Goal: Task Accomplishment & Management: Manage account settings

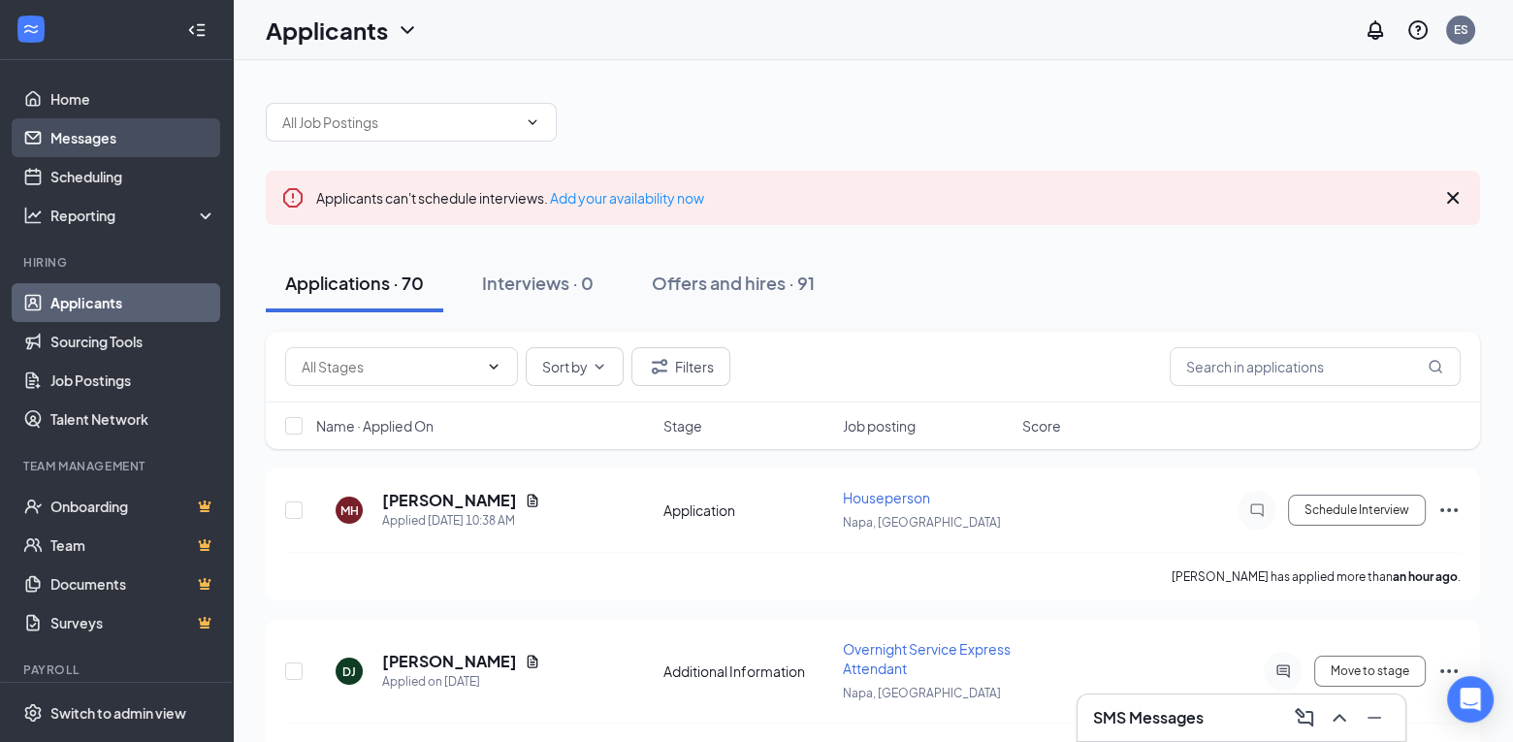
click at [100, 143] on link "Messages" at bounding box center [133, 137] width 166 height 39
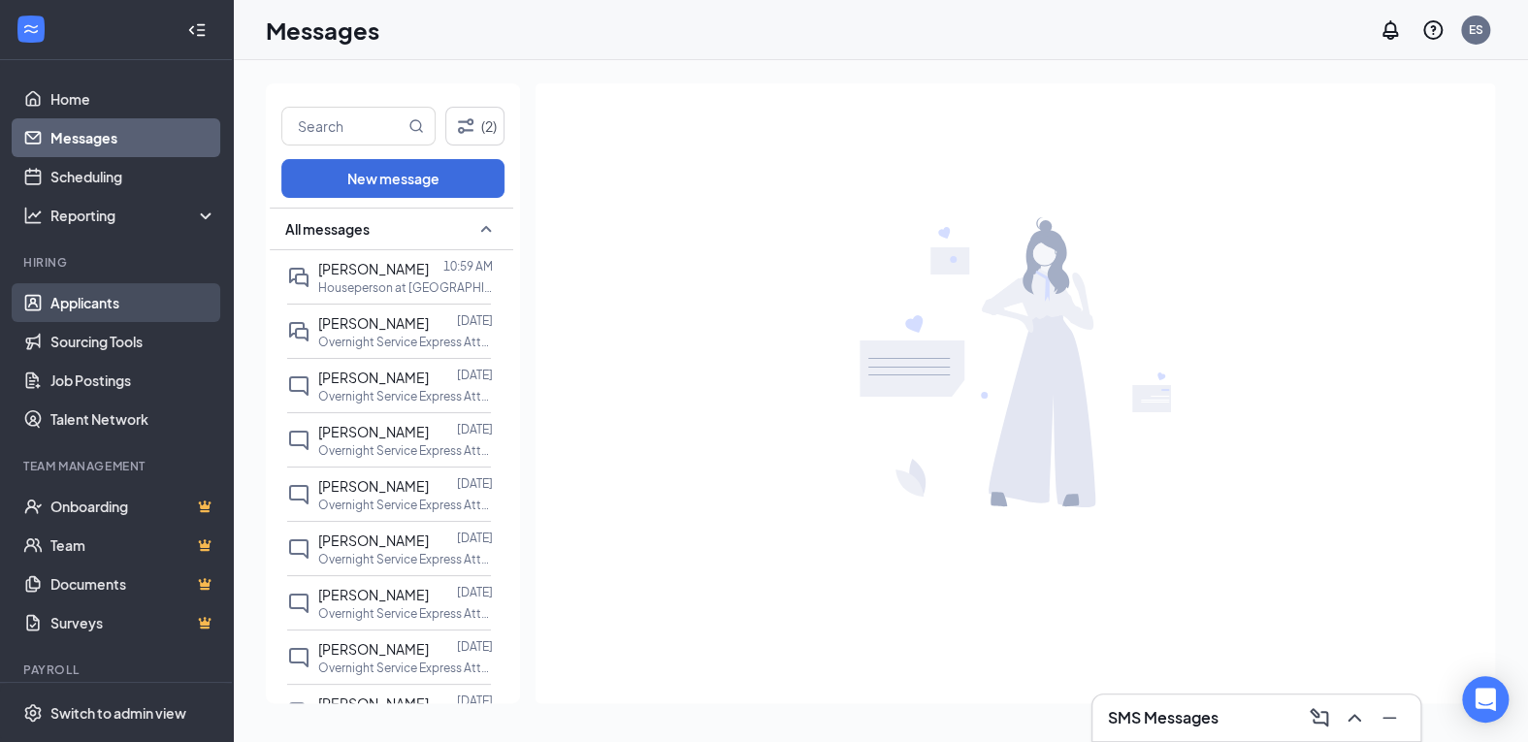
click at [127, 306] on link "Applicants" at bounding box center [133, 302] width 166 height 39
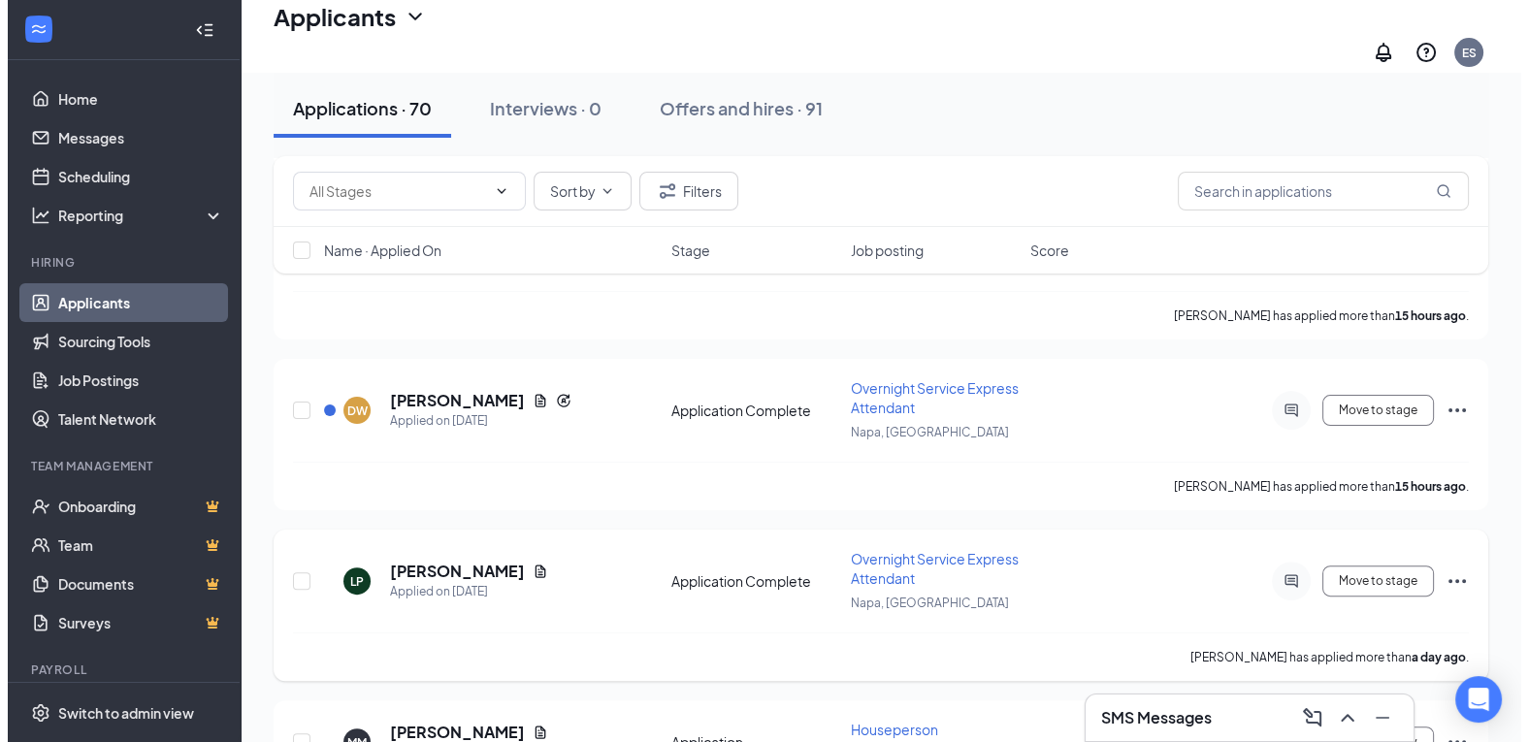
scroll to position [582, 0]
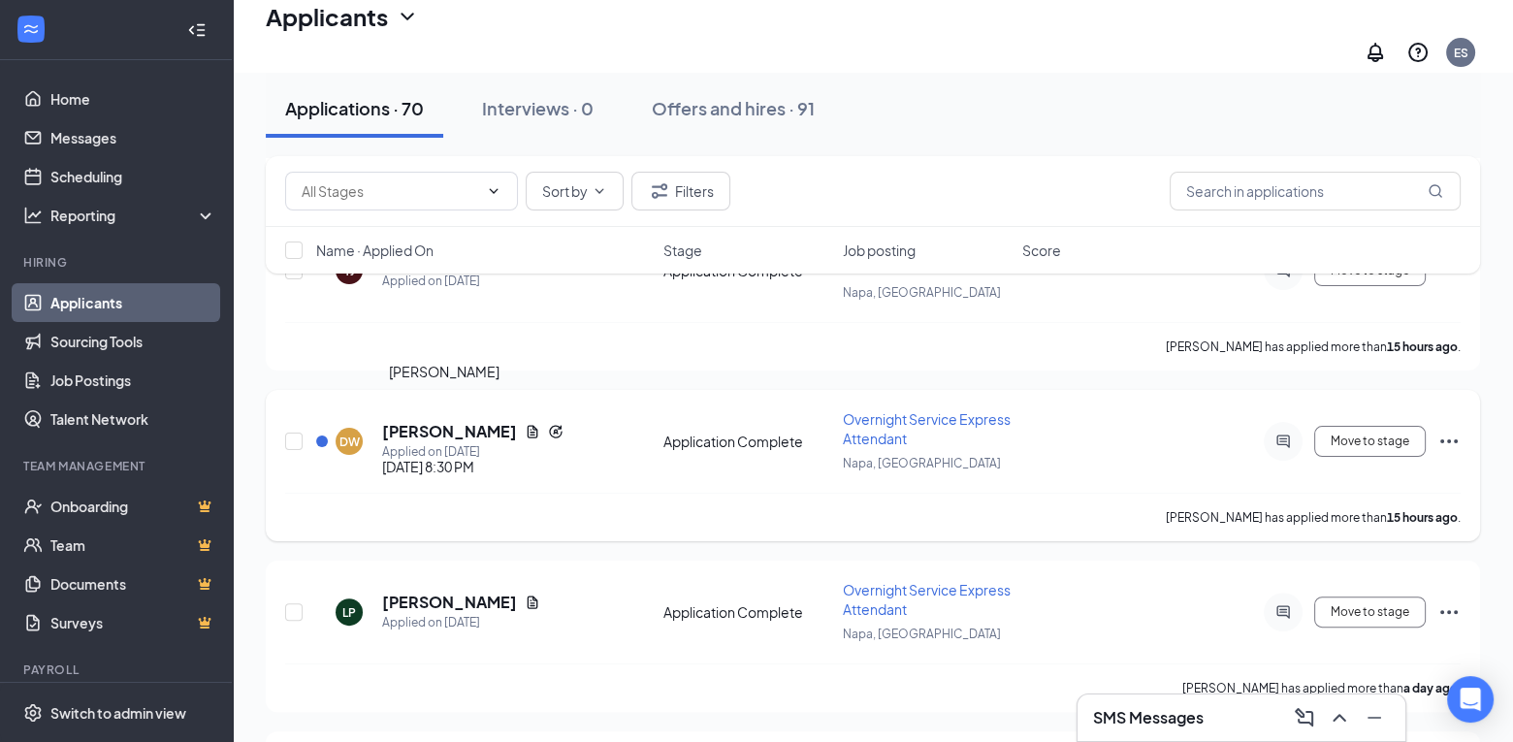
click at [456, 421] on h5 "[PERSON_NAME]" at bounding box center [449, 431] width 135 height 21
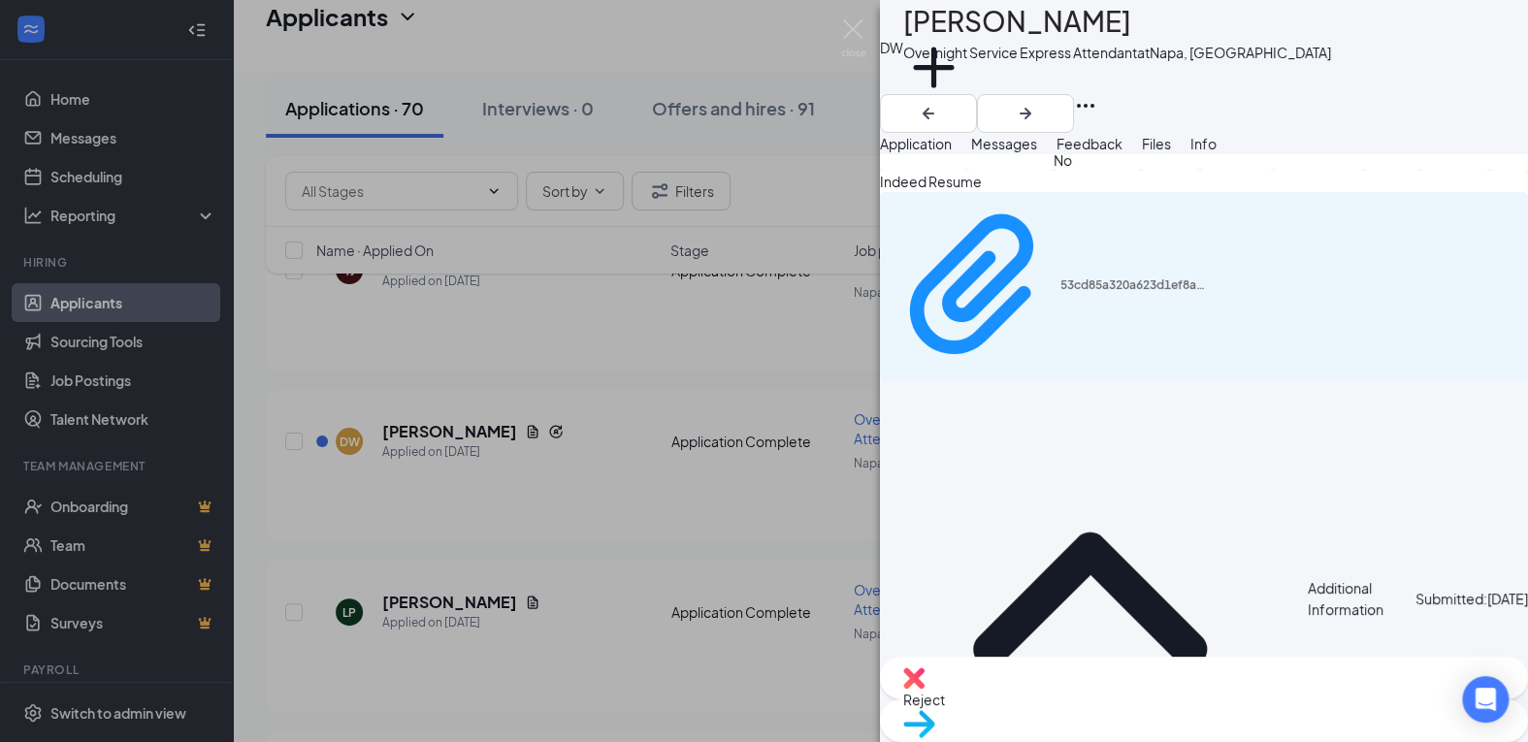
scroll to position [1920, 0]
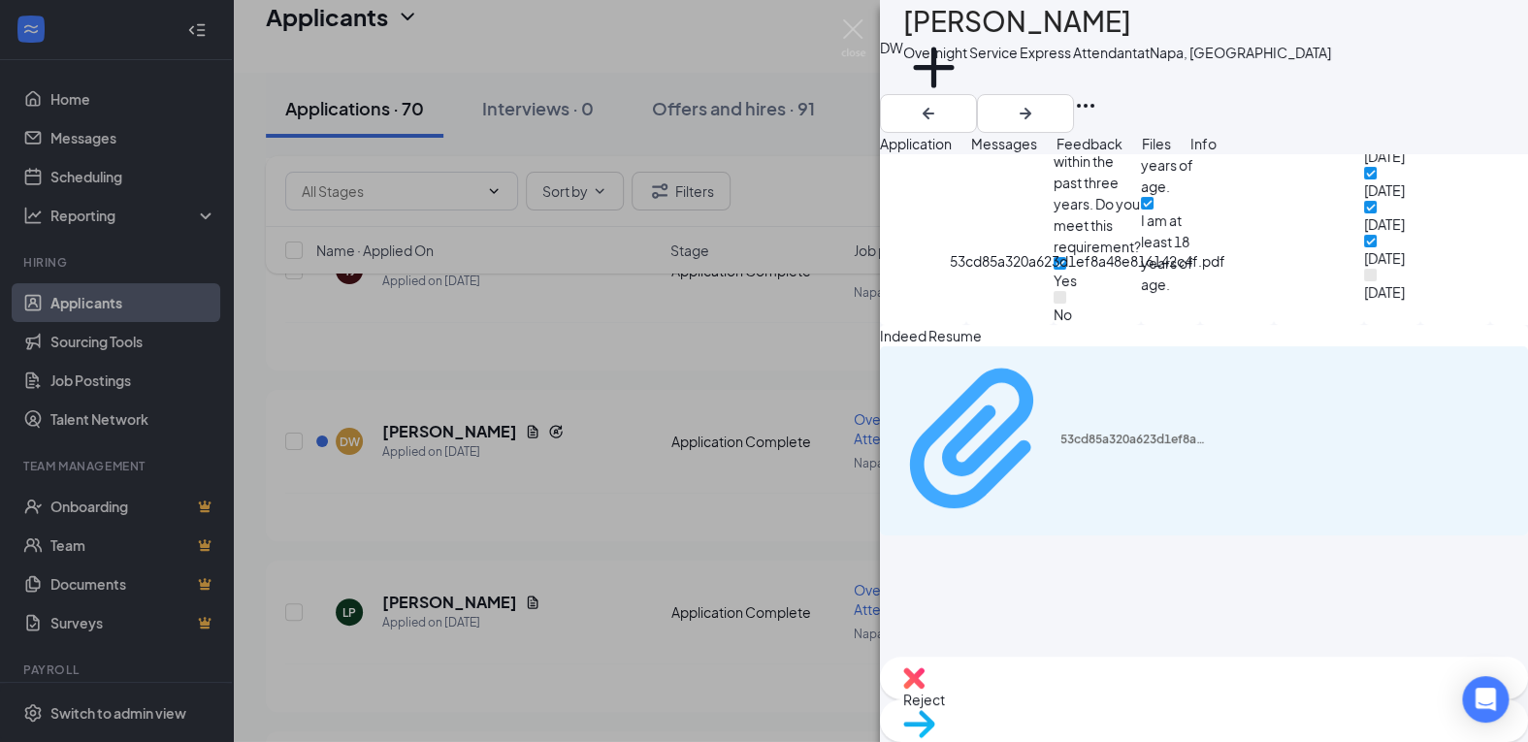
click at [1106, 432] on div "53cd85a320a623d1ef8a48e816142c4f.pdf" at bounding box center [1133, 440] width 146 height 16
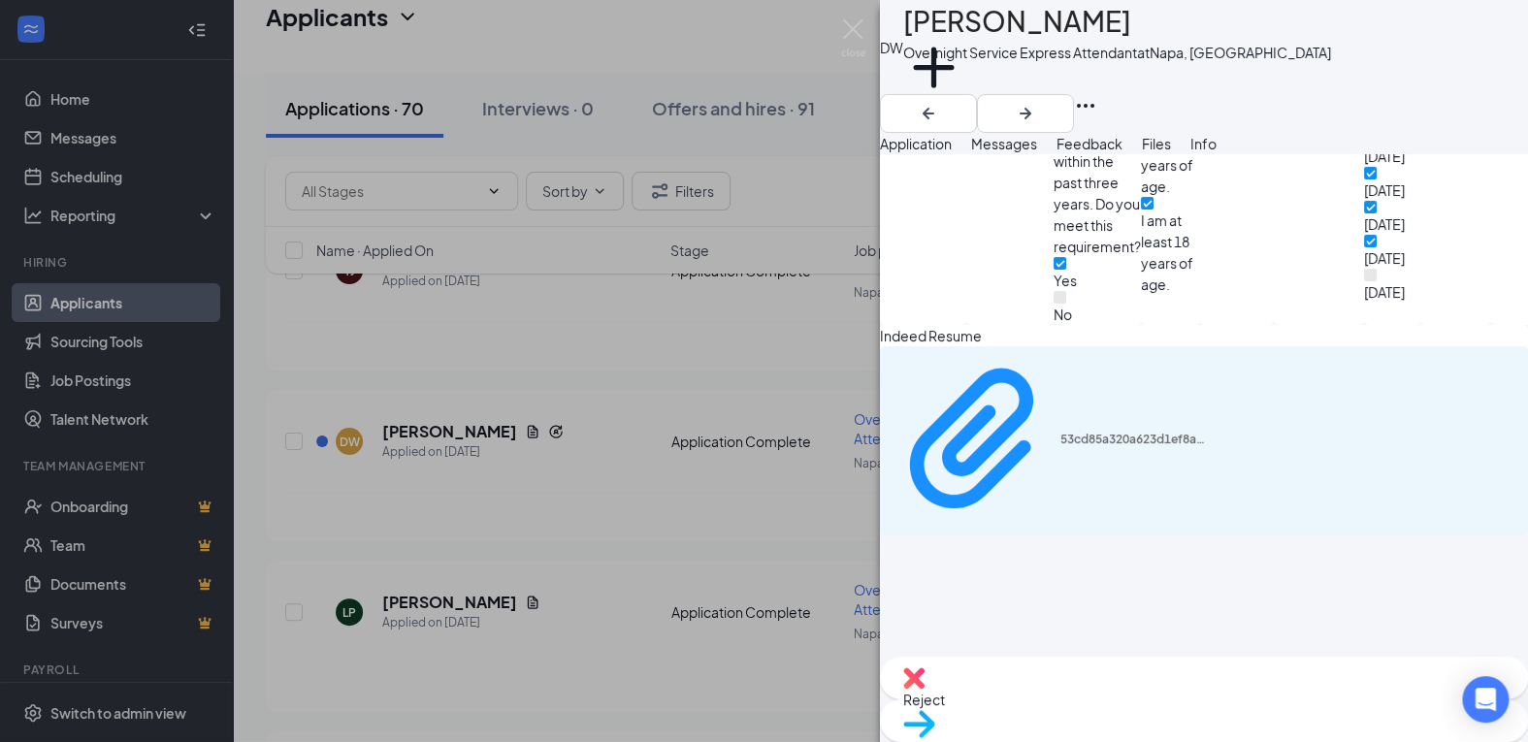
click at [945, 708] on span "Reject" at bounding box center [924, 699] width 42 height 17
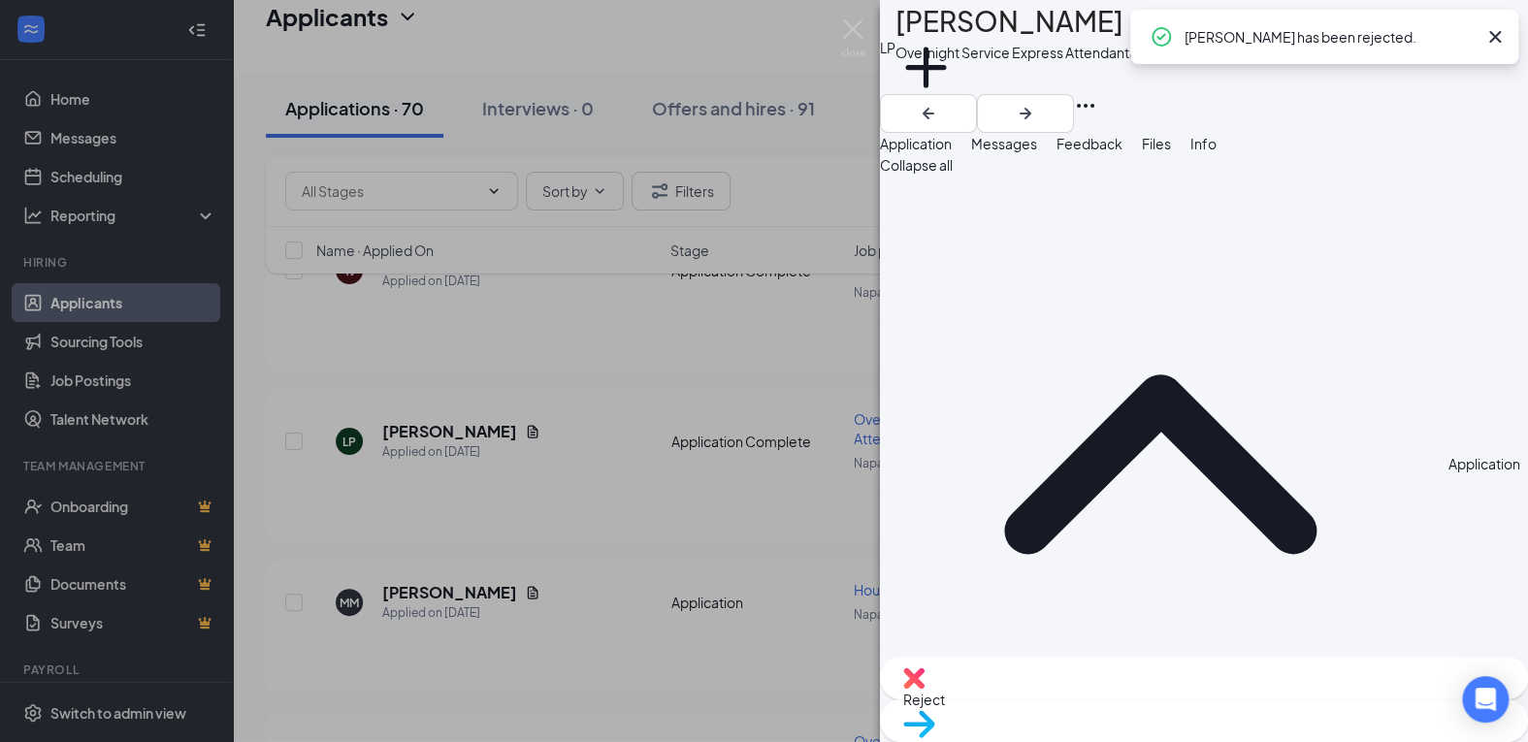
click at [582, 512] on div "LP [PERSON_NAME] Overnight Service Express Attendant at [GEOGRAPHIC_DATA], [GEO…" at bounding box center [764, 371] width 1528 height 742
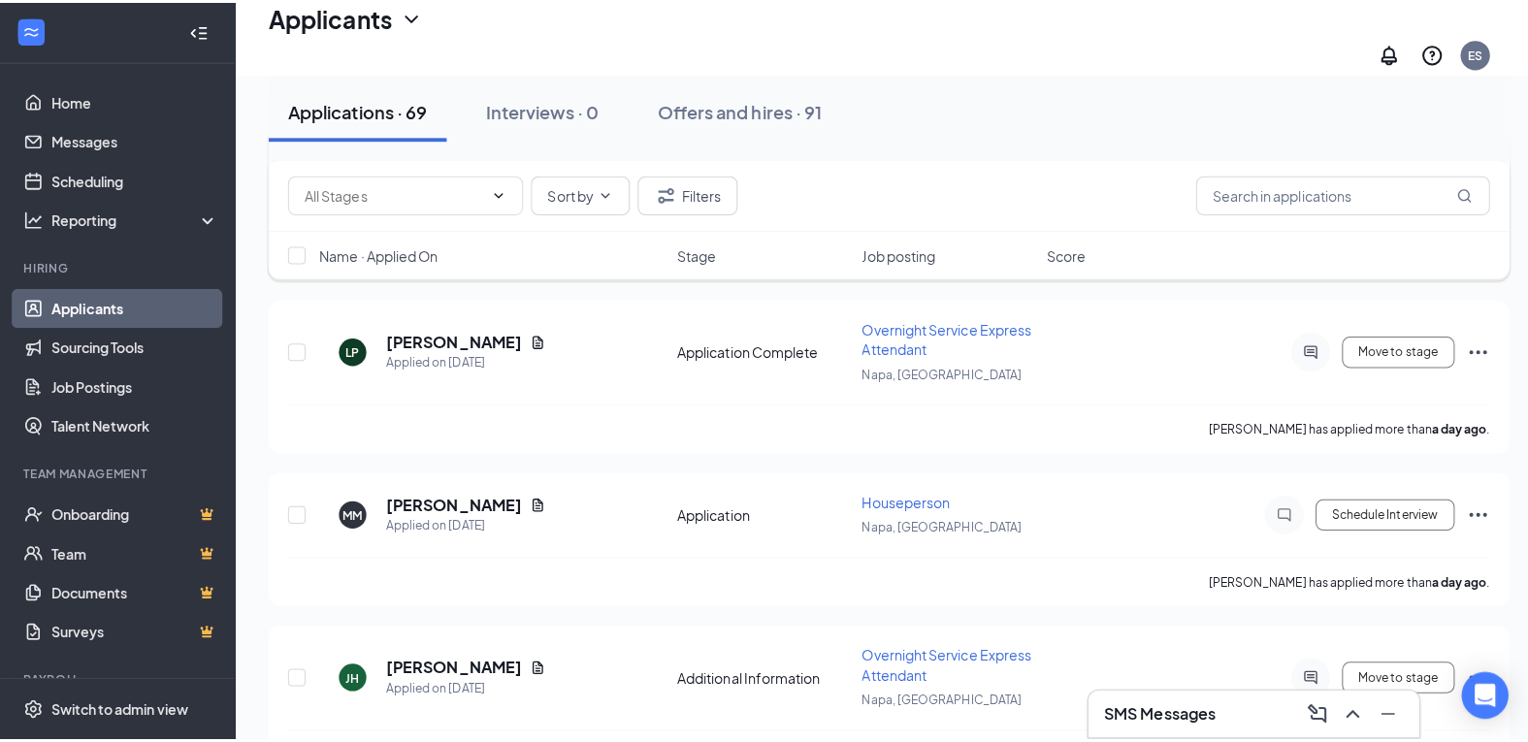
scroll to position [679, 0]
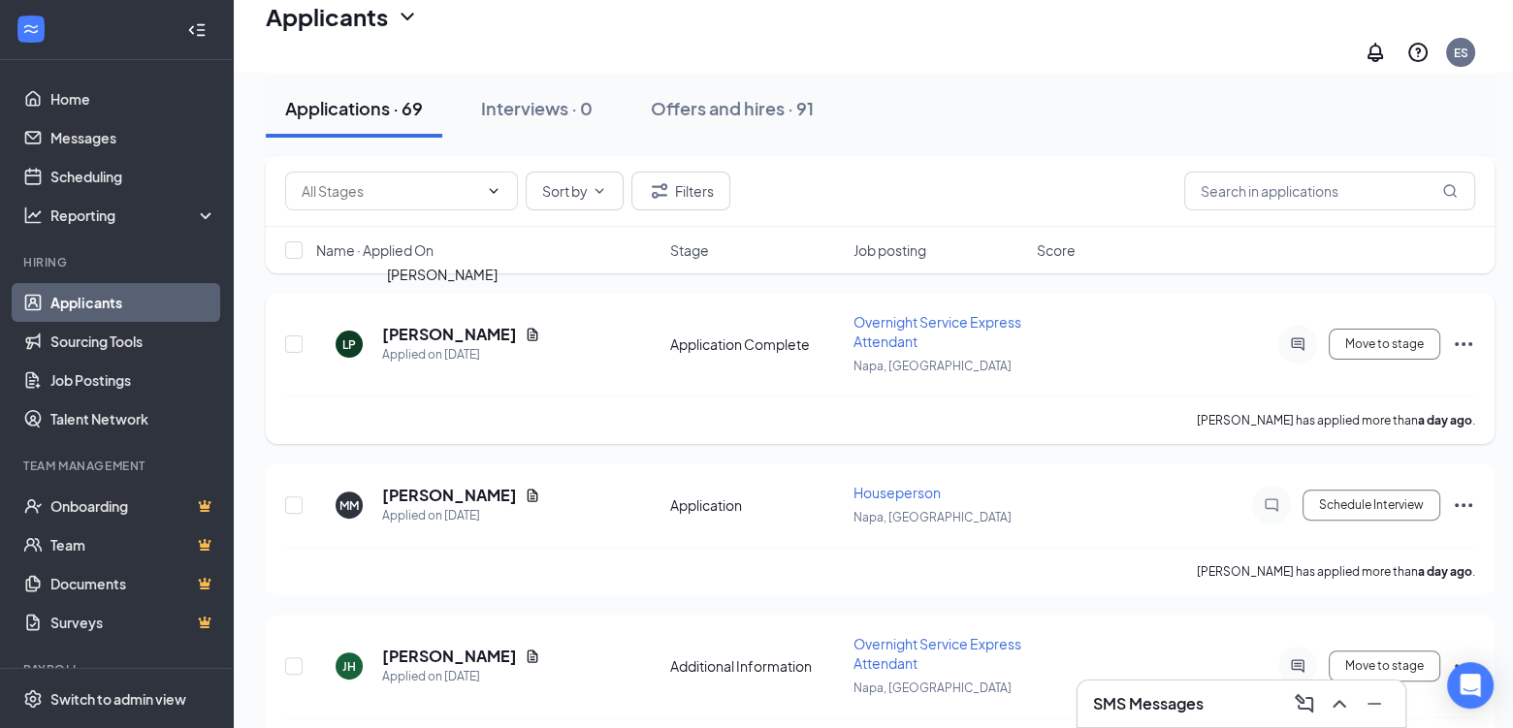
click at [442, 324] on h5 "[PERSON_NAME]" at bounding box center [449, 334] width 135 height 21
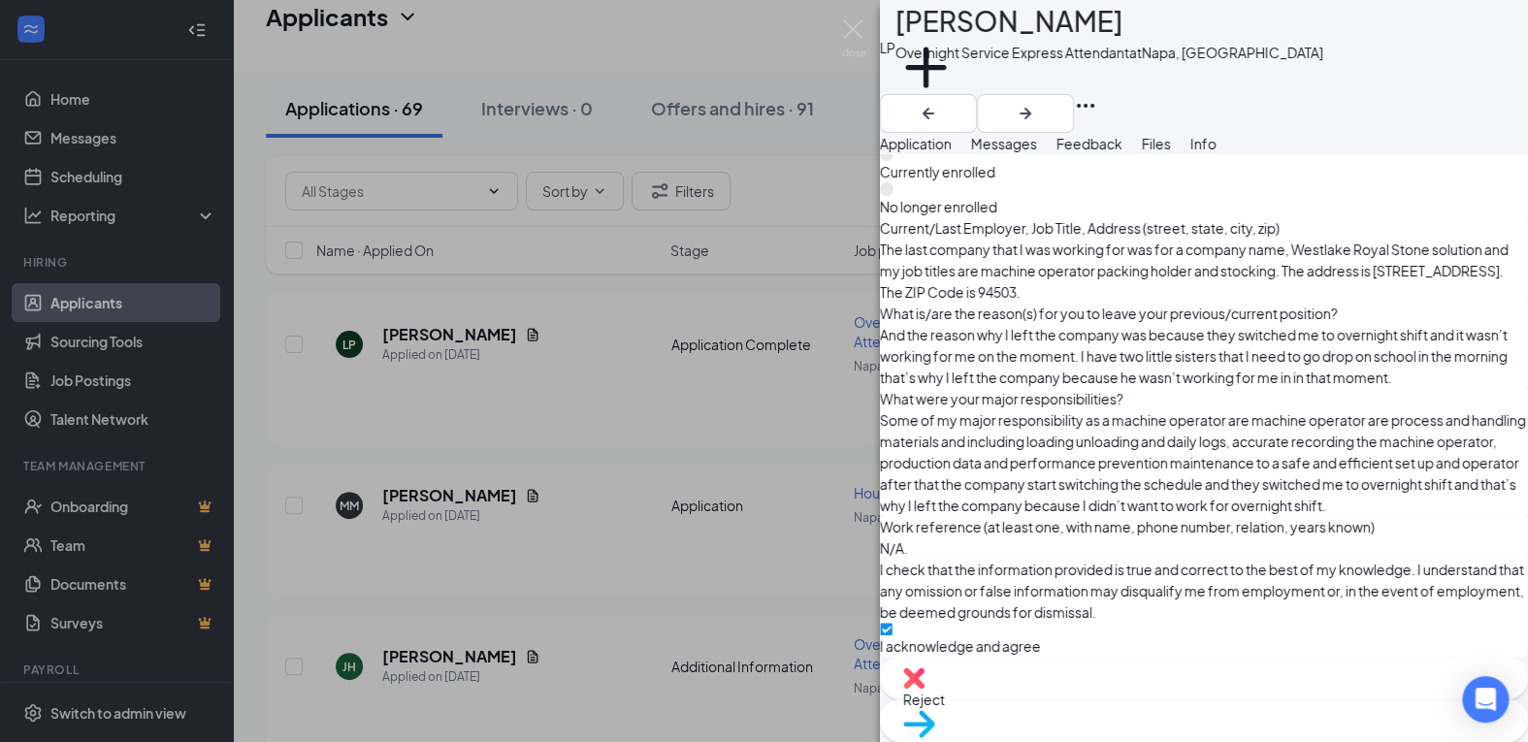
scroll to position [2632, 0]
click at [657, 473] on div "LP [PERSON_NAME] Overnight Service Express Attendant at [GEOGRAPHIC_DATA], [GEO…" at bounding box center [764, 371] width 1528 height 742
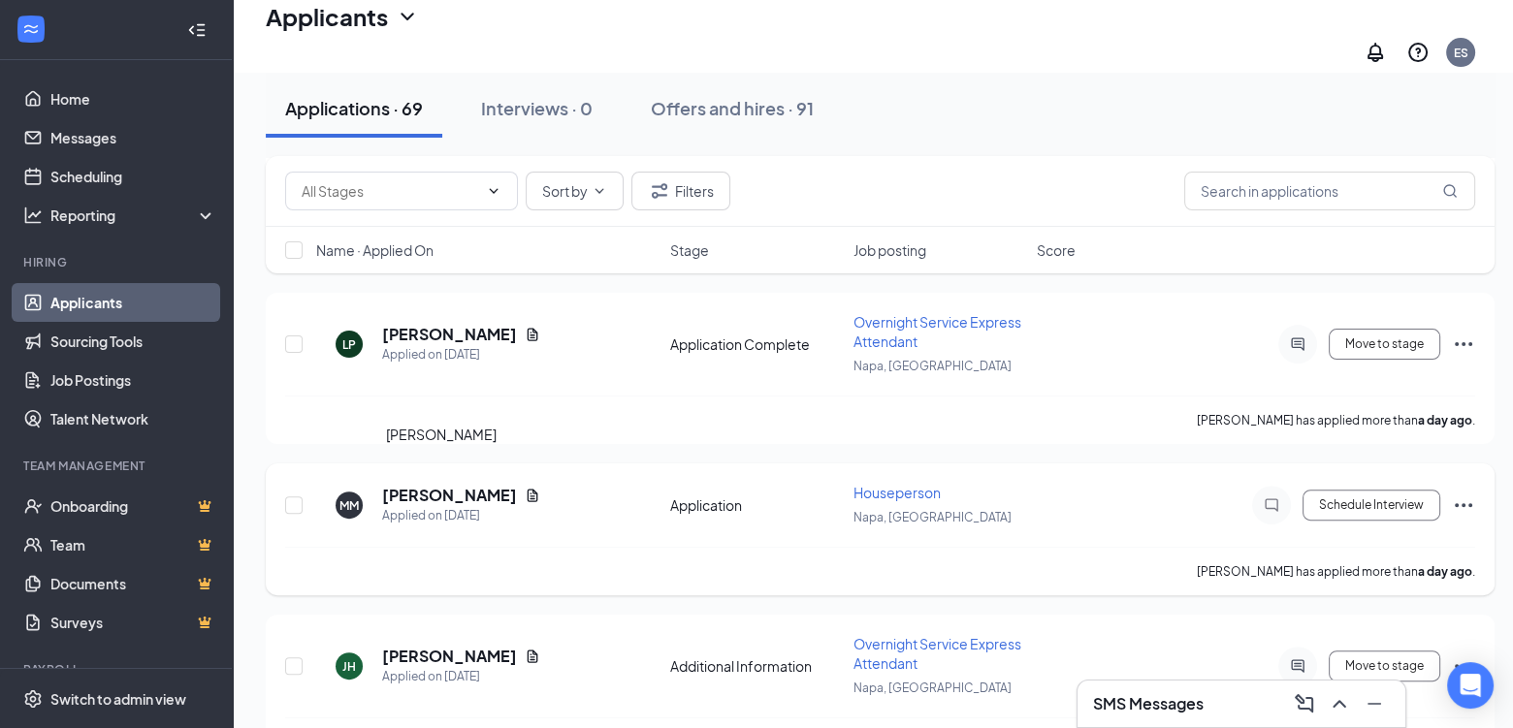
click at [432, 485] on h5 "[PERSON_NAME]" at bounding box center [449, 495] width 135 height 21
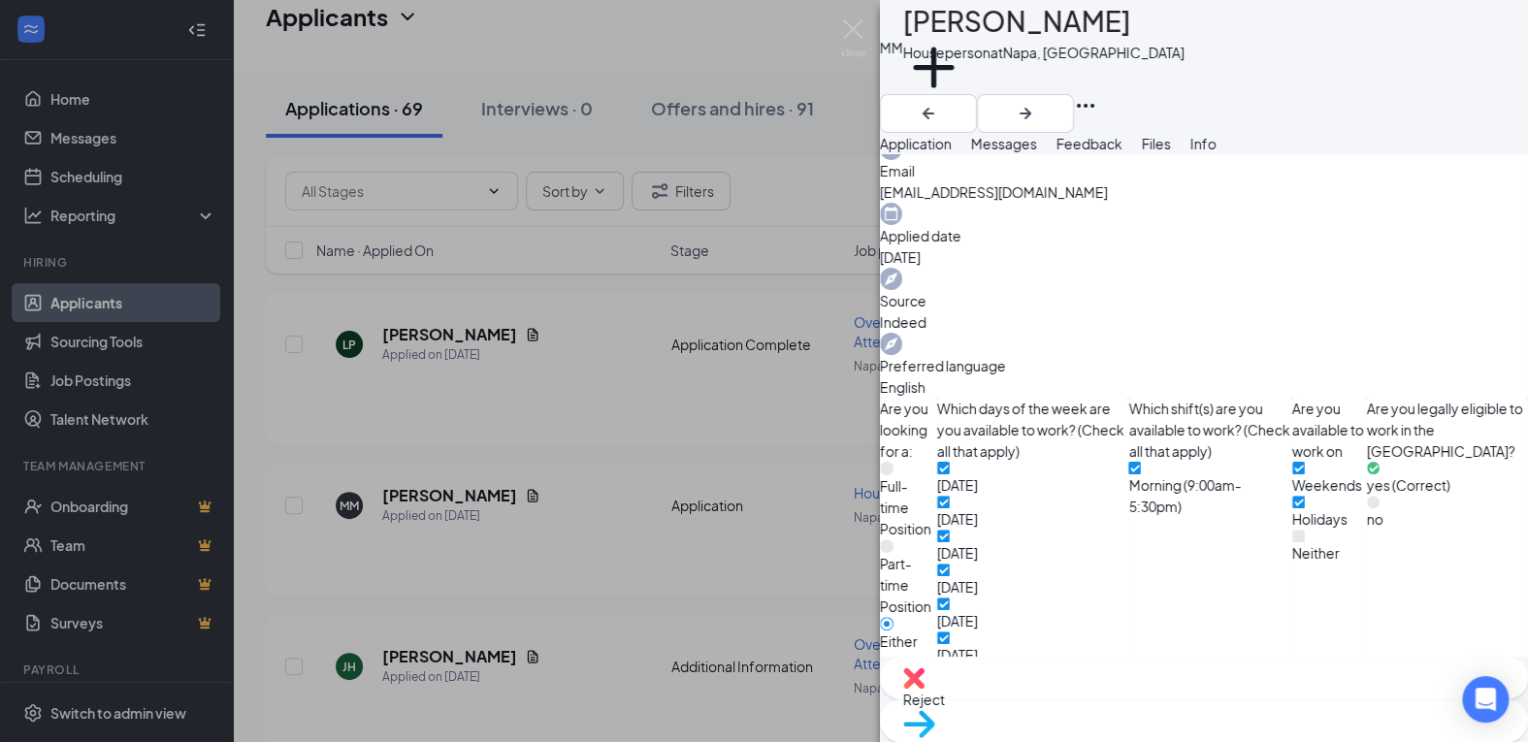
scroll to position [689, 0]
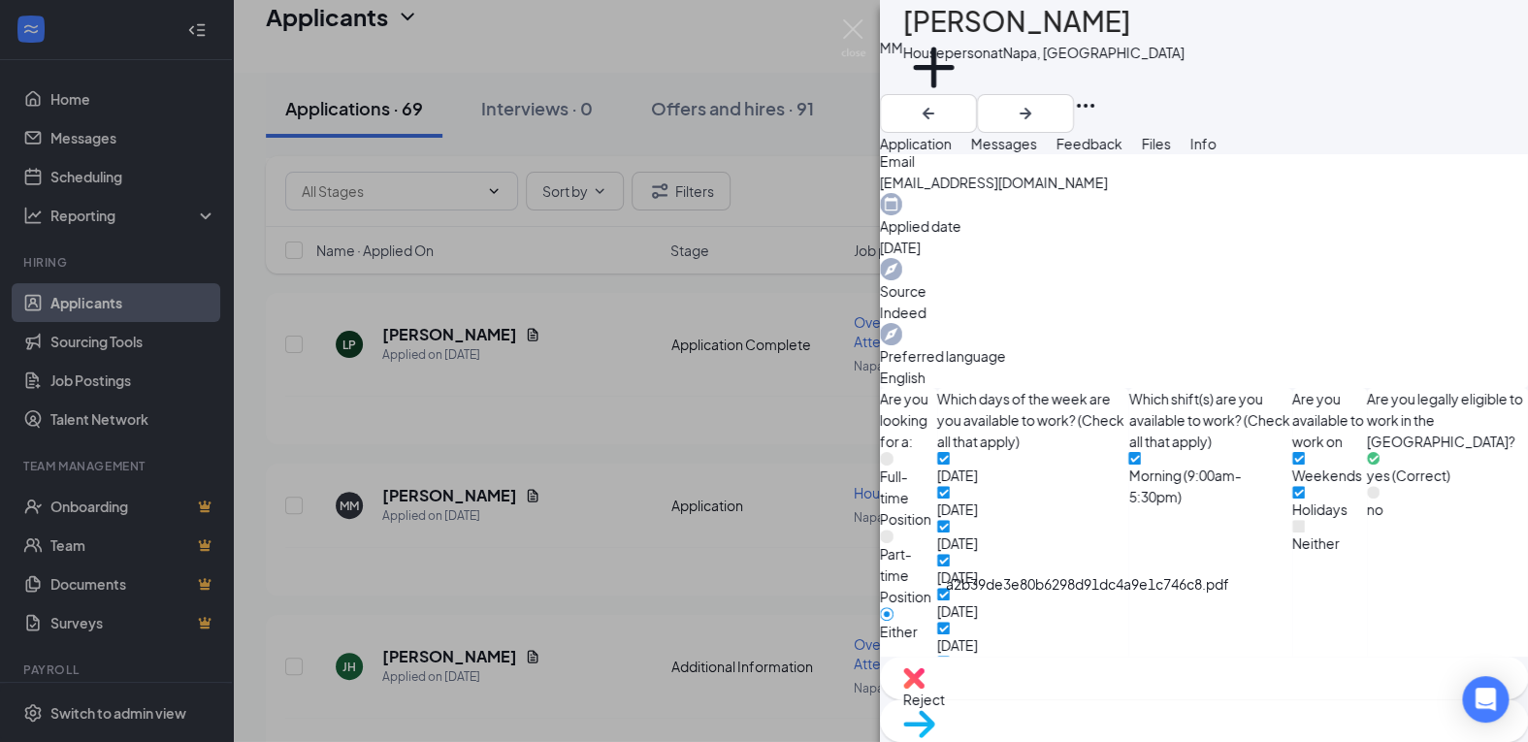
click at [1102, 602] on div "a2b39de3e80b6298d91dc4a9e1c746c8.pdf" at bounding box center [1087, 587] width 283 height 29
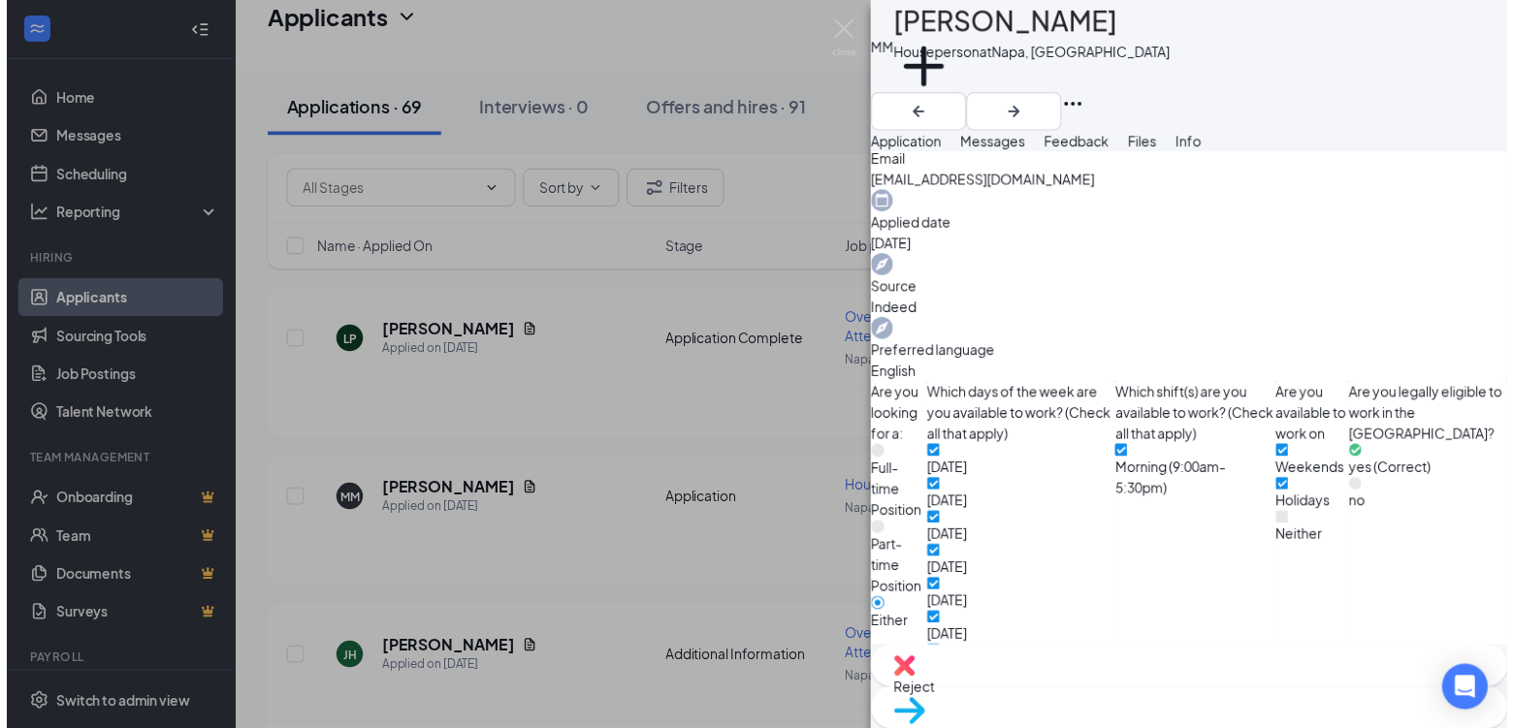
scroll to position [681, 0]
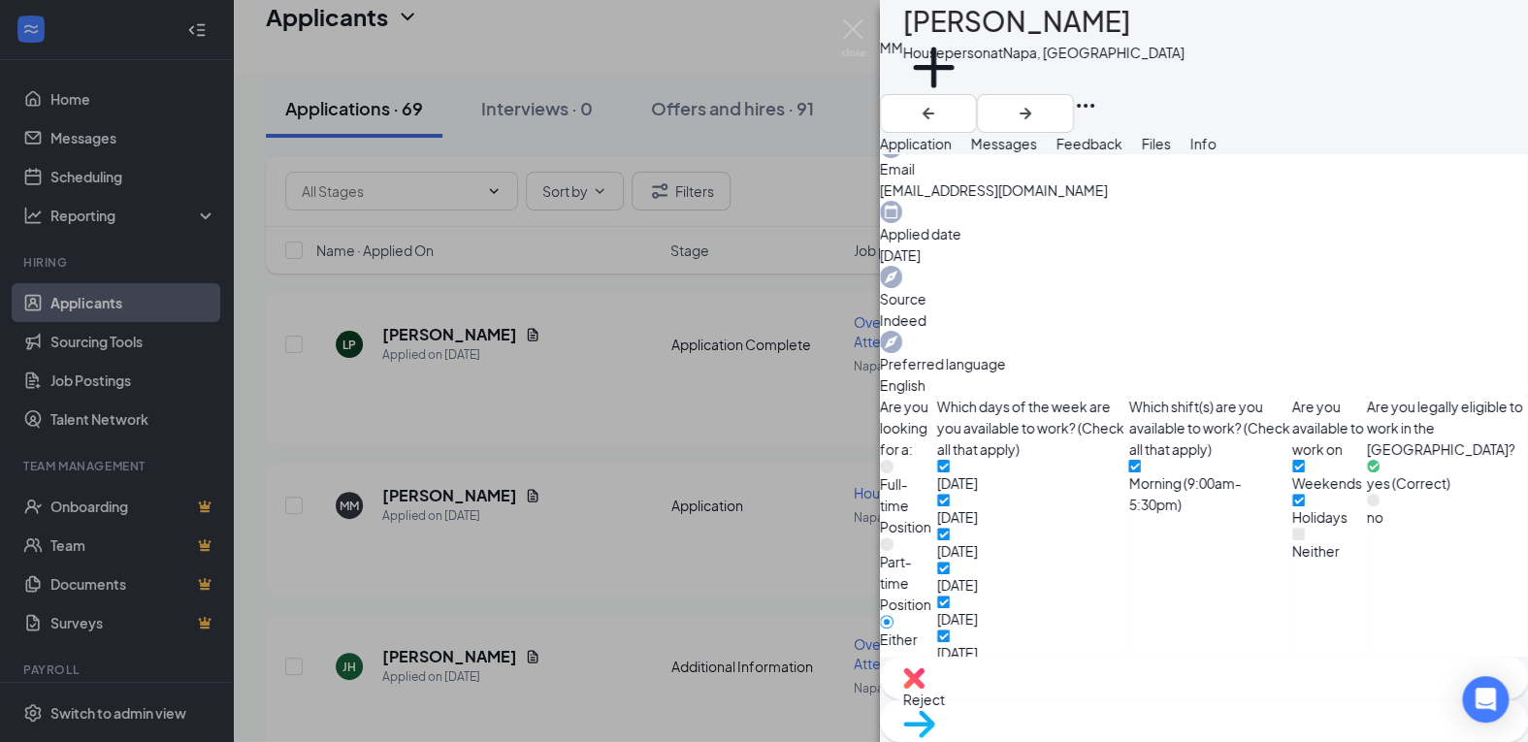
click at [309, 442] on div "MM [PERSON_NAME] Houseperson at [GEOGRAPHIC_DATA], [GEOGRAPHIC_DATA] Add a tag …" at bounding box center [764, 371] width 1528 height 742
